Goal: Find contact information: Find contact information

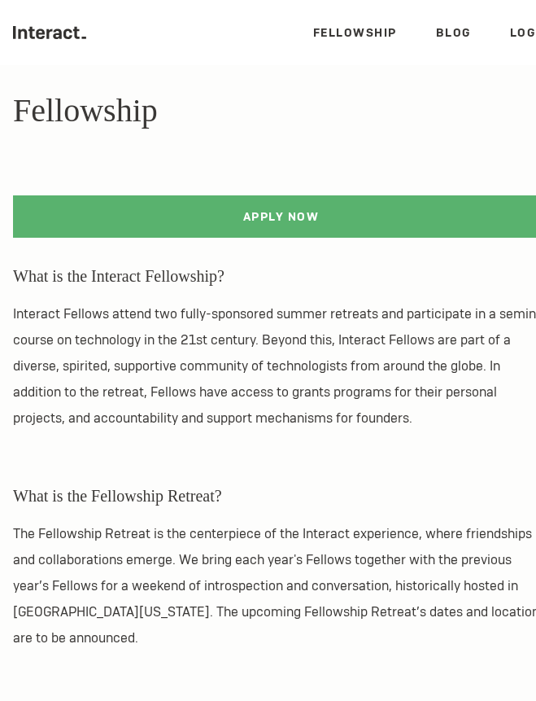
click at [440, 24] on li "Blog" at bounding box center [453, 33] width 35 height 20
click at [440, 33] on link "Blog" at bounding box center [453, 32] width 35 height 15
click at [455, 133] on div at bounding box center [268, 143] width 536 height 26
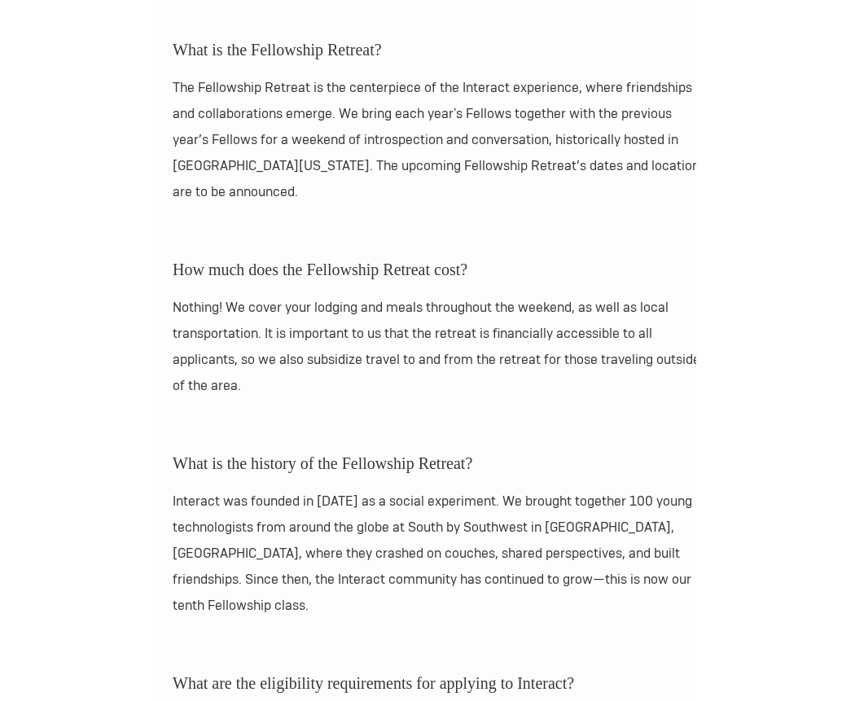
scroll to position [452, 0]
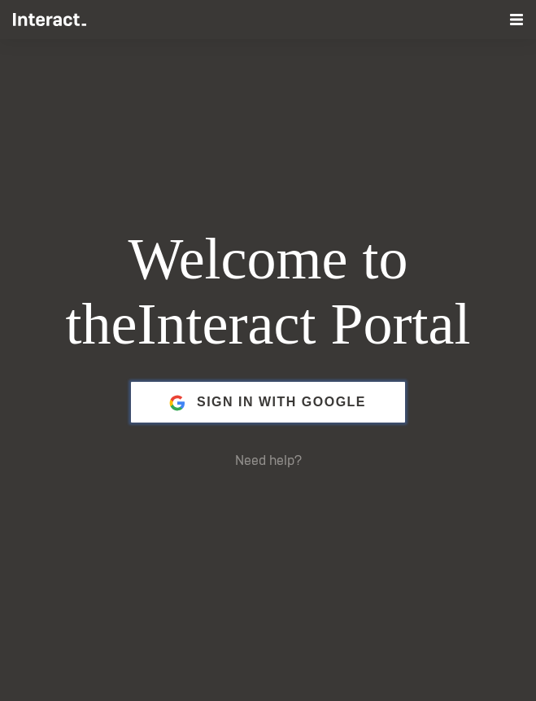
click at [226, 417] on span "Sign in with Google" at bounding box center [281, 402] width 169 height 39
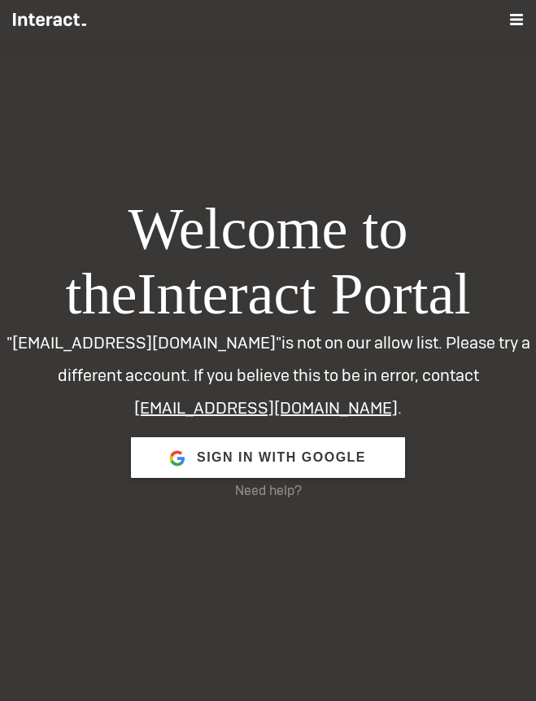
click at [519, 26] on li at bounding box center [516, 19] width 13 height 13
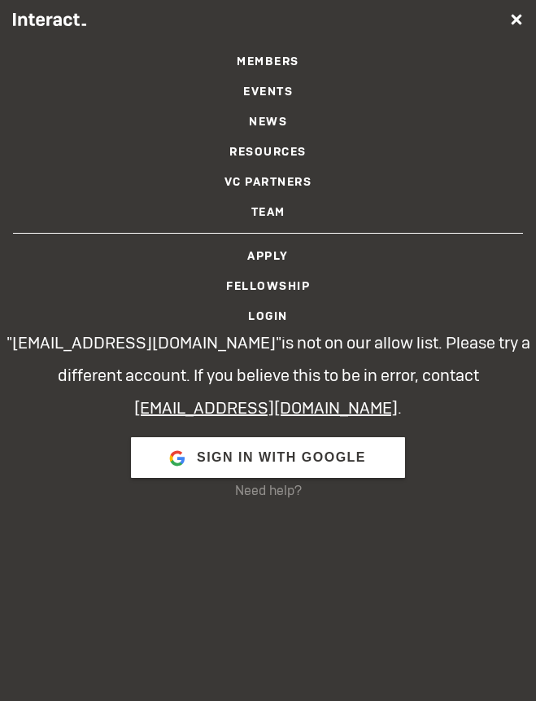
click at [262, 58] on link "Members" at bounding box center [268, 61] width 63 height 15
click at [276, 216] on link "Team" at bounding box center [269, 211] width 34 height 15
click at [197, 366] on p ""jhanan1212@gmail.com" is not on our allow list. Please try a different account…" at bounding box center [268, 375] width 536 height 98
click at [523, 22] on li at bounding box center [516, 19] width 13 height 13
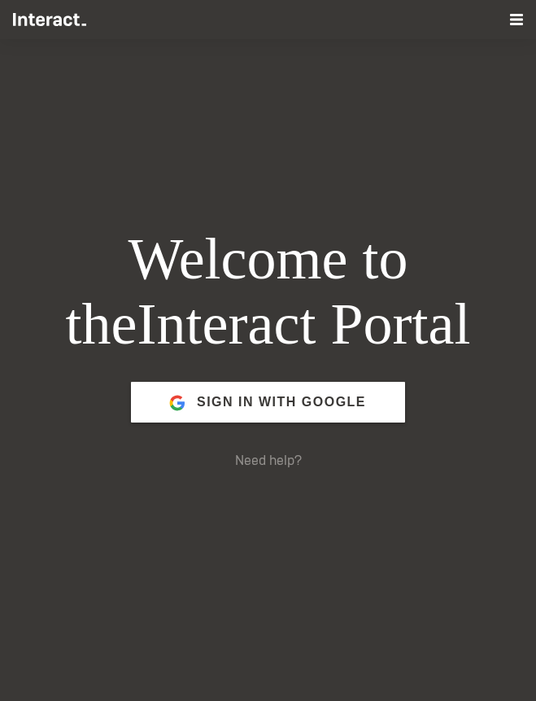
click at [507, 28] on ul "Members Events News Resources VC Partners Team Apply Fellowship Login" at bounding box center [268, 19] width 510 height 39
click at [510, 25] on ul "Members Events News Resources VC Partners Team Apply Fellowship Login" at bounding box center [268, 19] width 510 height 39
click at [518, 23] on li at bounding box center [516, 19] width 13 height 13
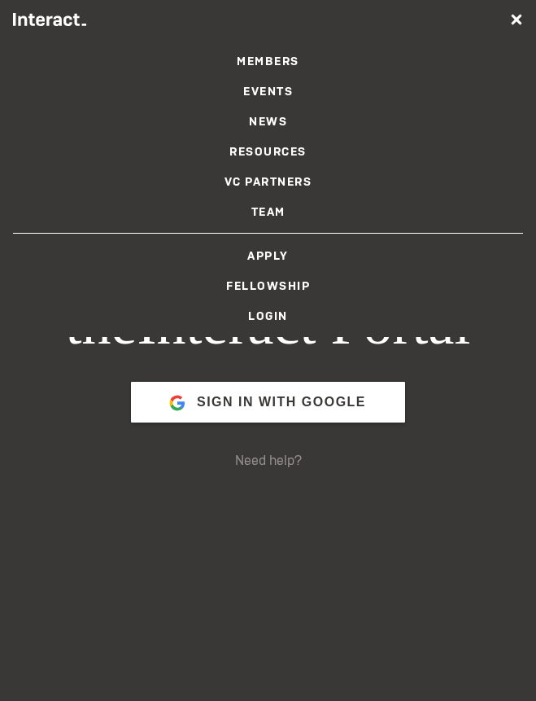
click at [259, 208] on link "Team" at bounding box center [269, 211] width 34 height 15
click at [268, 217] on link "Team" at bounding box center [269, 211] width 34 height 15
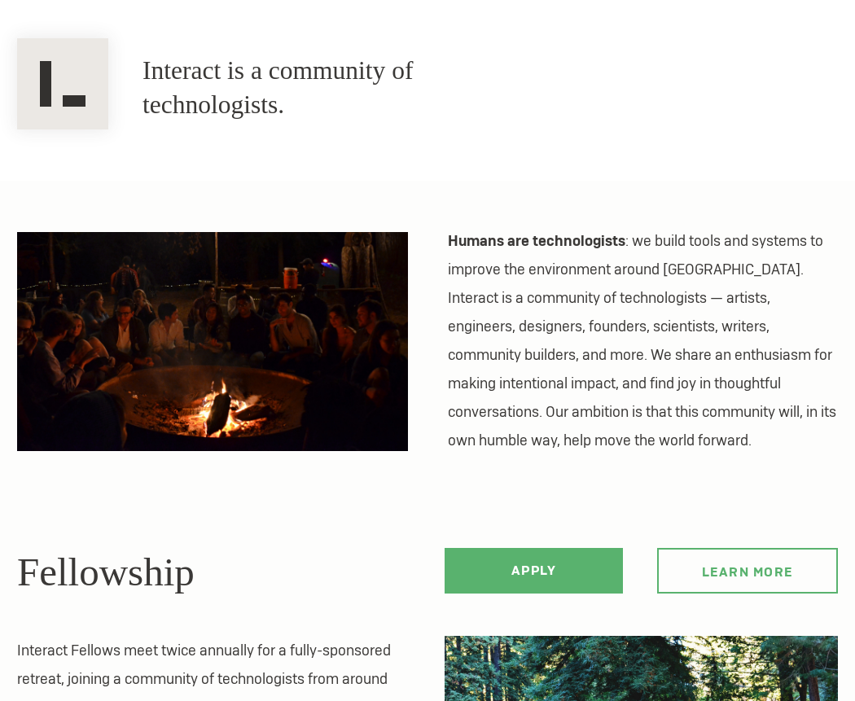
scroll to position [112, 0]
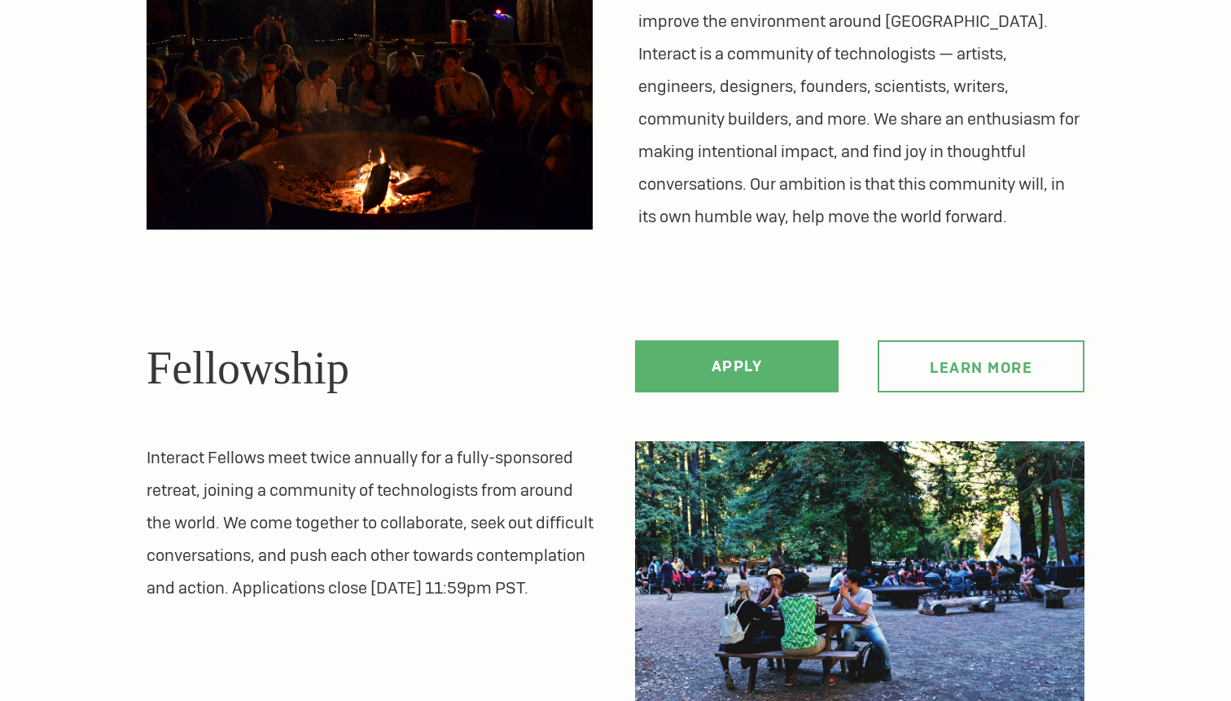
scroll to position [440, 0]
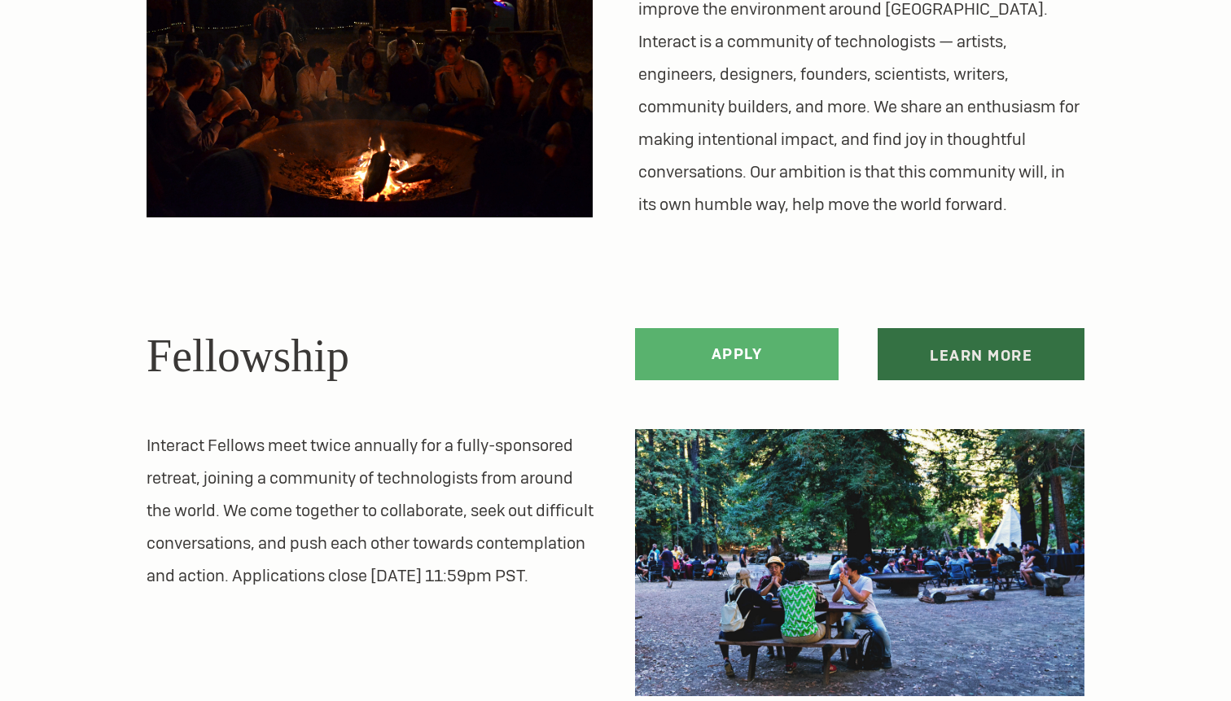
click at [972, 361] on link "Learn more" at bounding box center [981, 354] width 207 height 52
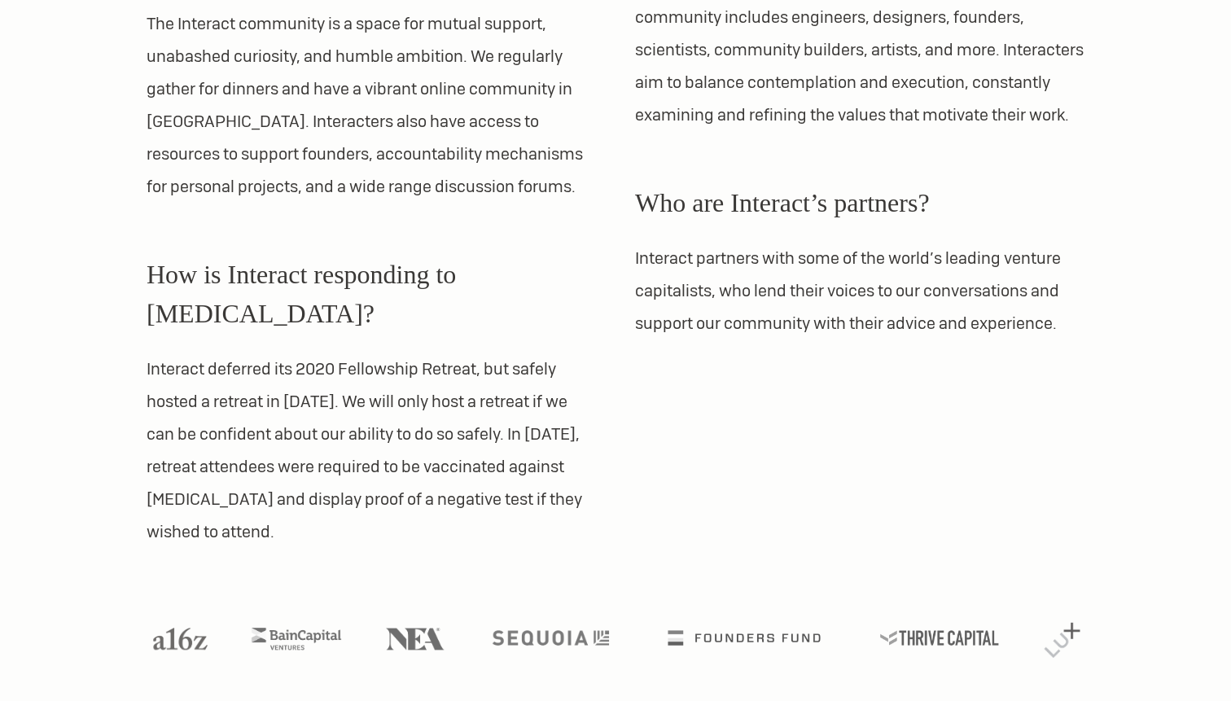
scroll to position [1733, 0]
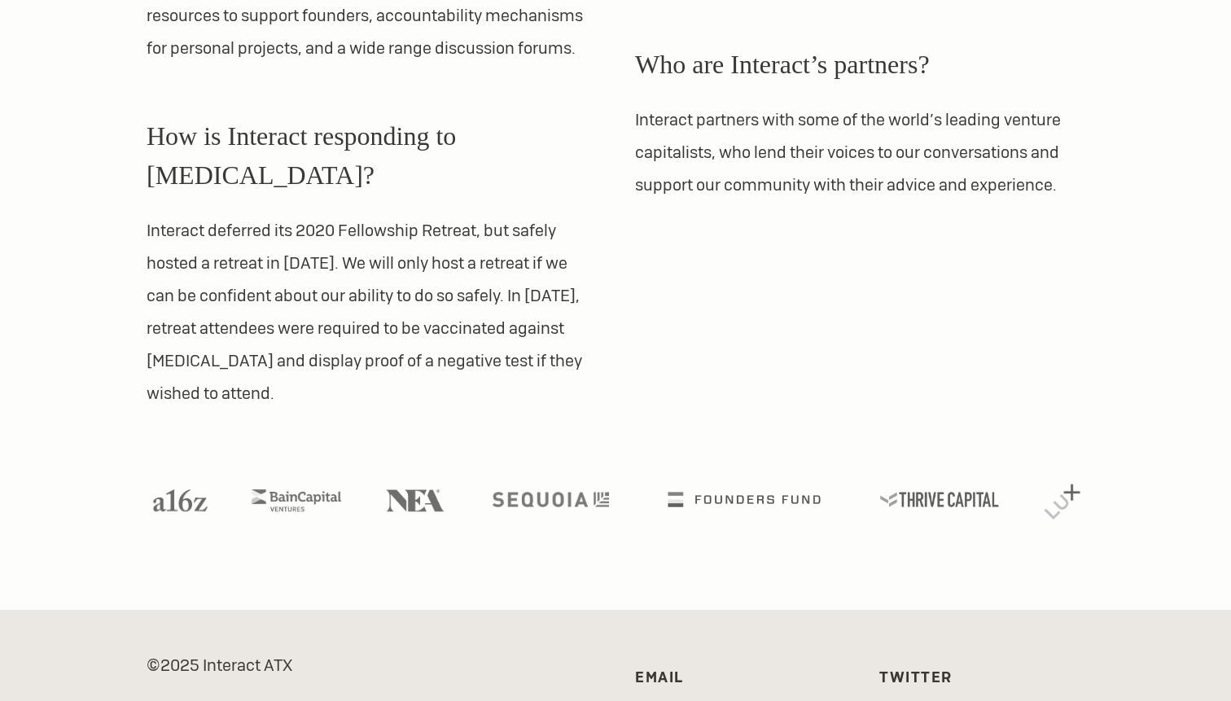
click at [651, 668] on link "Email" at bounding box center [659, 677] width 49 height 19
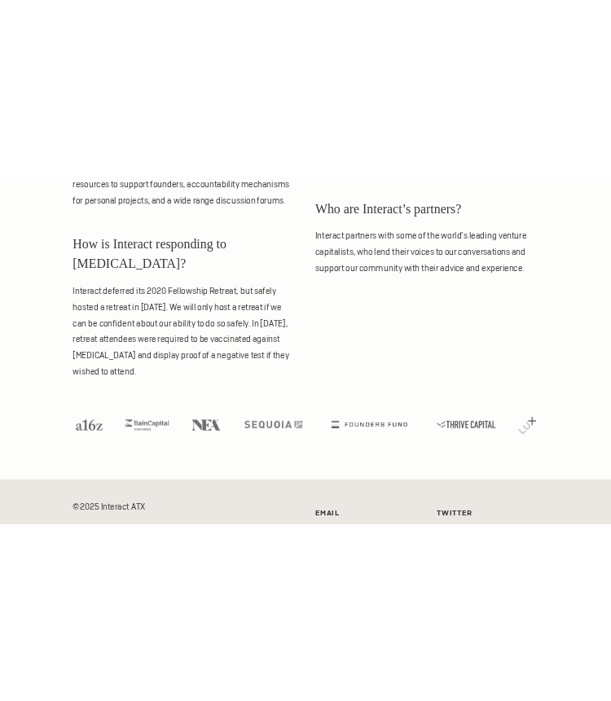
scroll to position [1603, 0]
